Goal: Find specific page/section: Find specific page/section

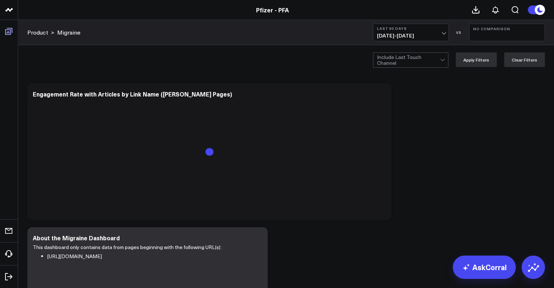
click at [10, 29] on icon at bounding box center [8, 31] width 7 height 7
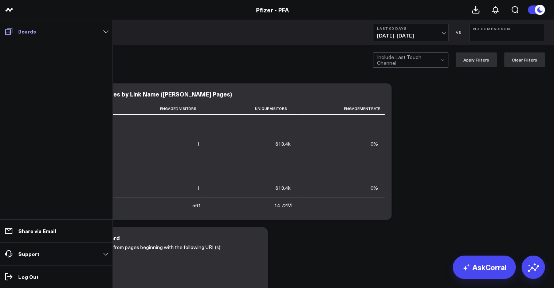
click at [10, 29] on icon at bounding box center [8, 31] width 7 height 7
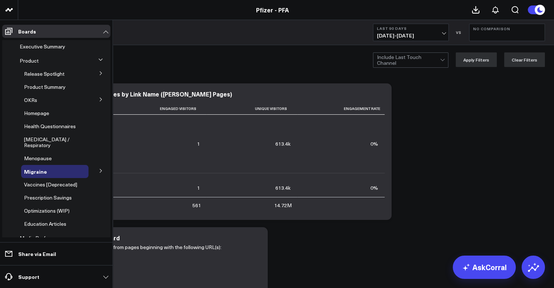
click at [99, 59] on icon at bounding box center [100, 60] width 4 height 4
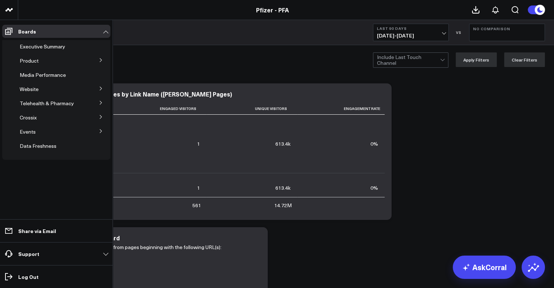
click at [100, 61] on icon at bounding box center [101, 60] width 4 height 4
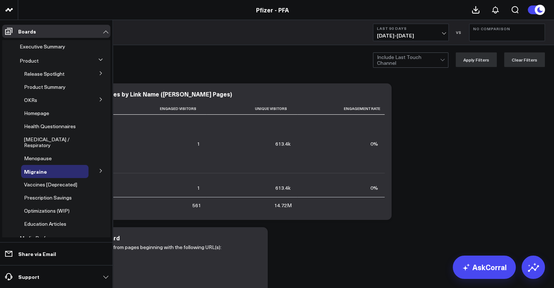
click at [100, 73] on icon at bounding box center [101, 73] width 2 height 4
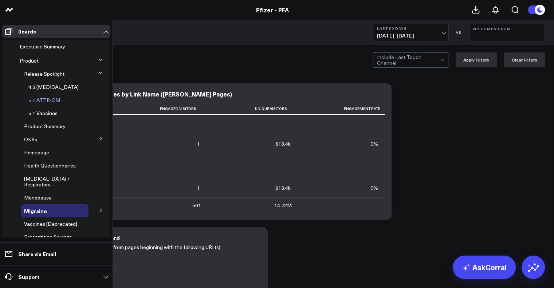
click at [37, 99] on span "5.0 ATTR-CM" at bounding box center [44, 99] width 32 height 7
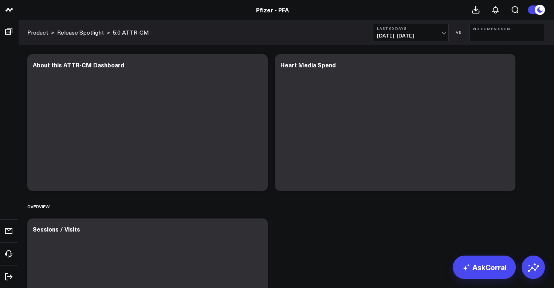
click at [273, 33] on span "[DATE] - [DATE]" at bounding box center [411, 36] width 68 height 6
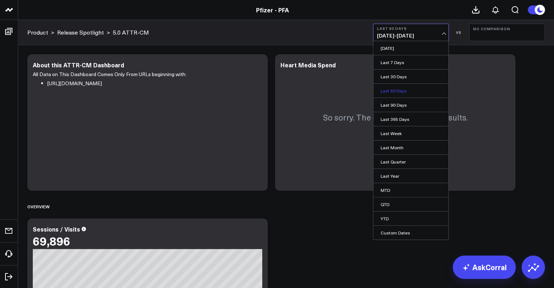
click at [273, 89] on link "Last 60 Days" at bounding box center [410, 91] width 75 height 14
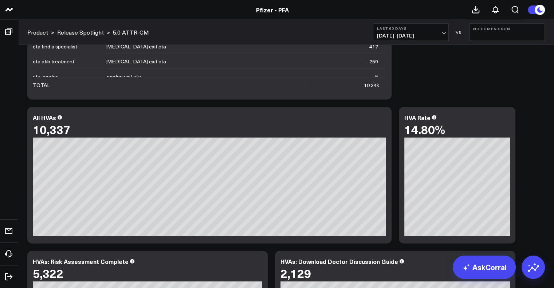
scroll to position [1563, 0]
